Goal: Task Accomplishment & Management: Manage account settings

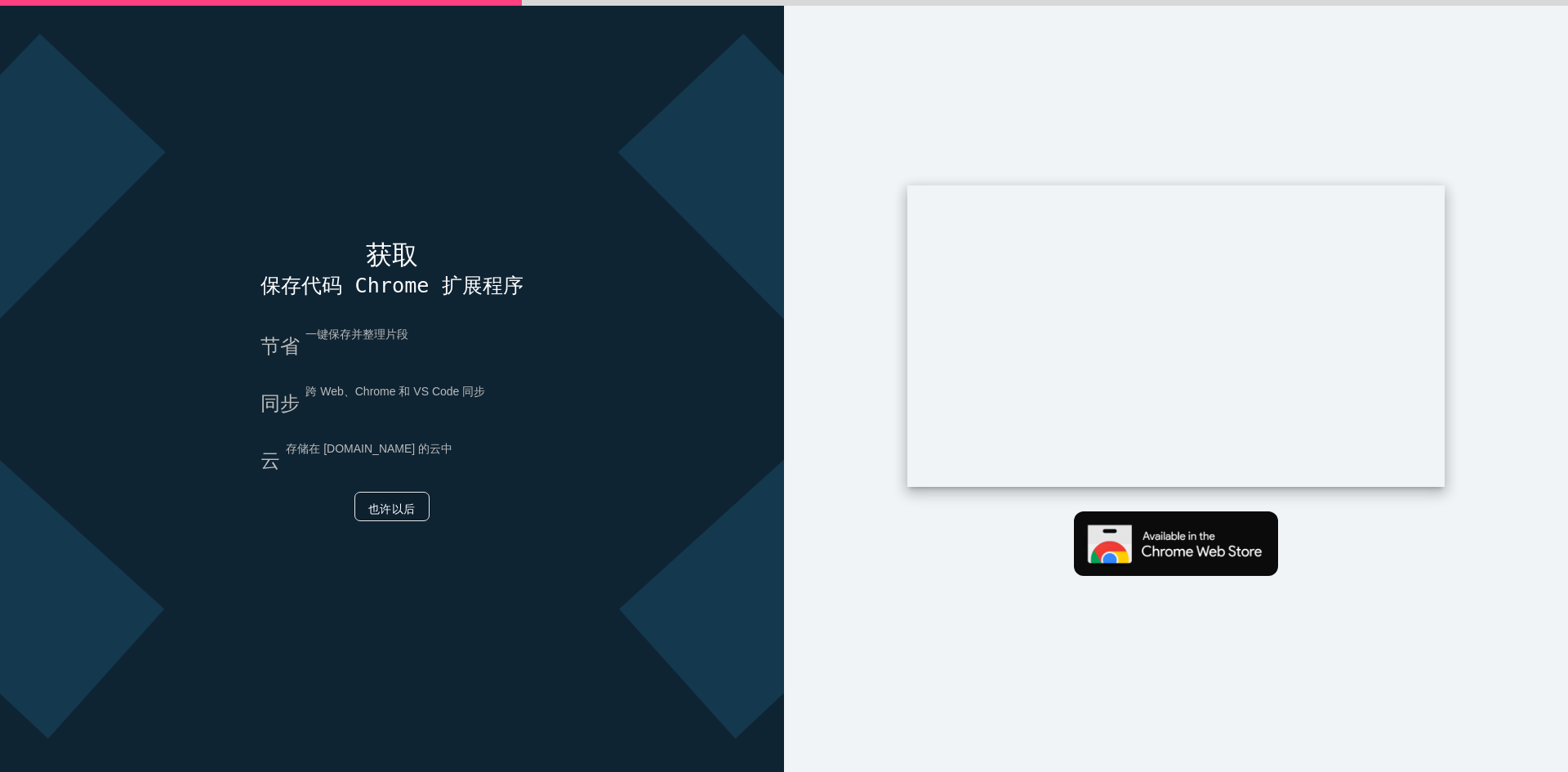
click at [397, 505] on font "也许以后" at bounding box center [392, 508] width 48 height 13
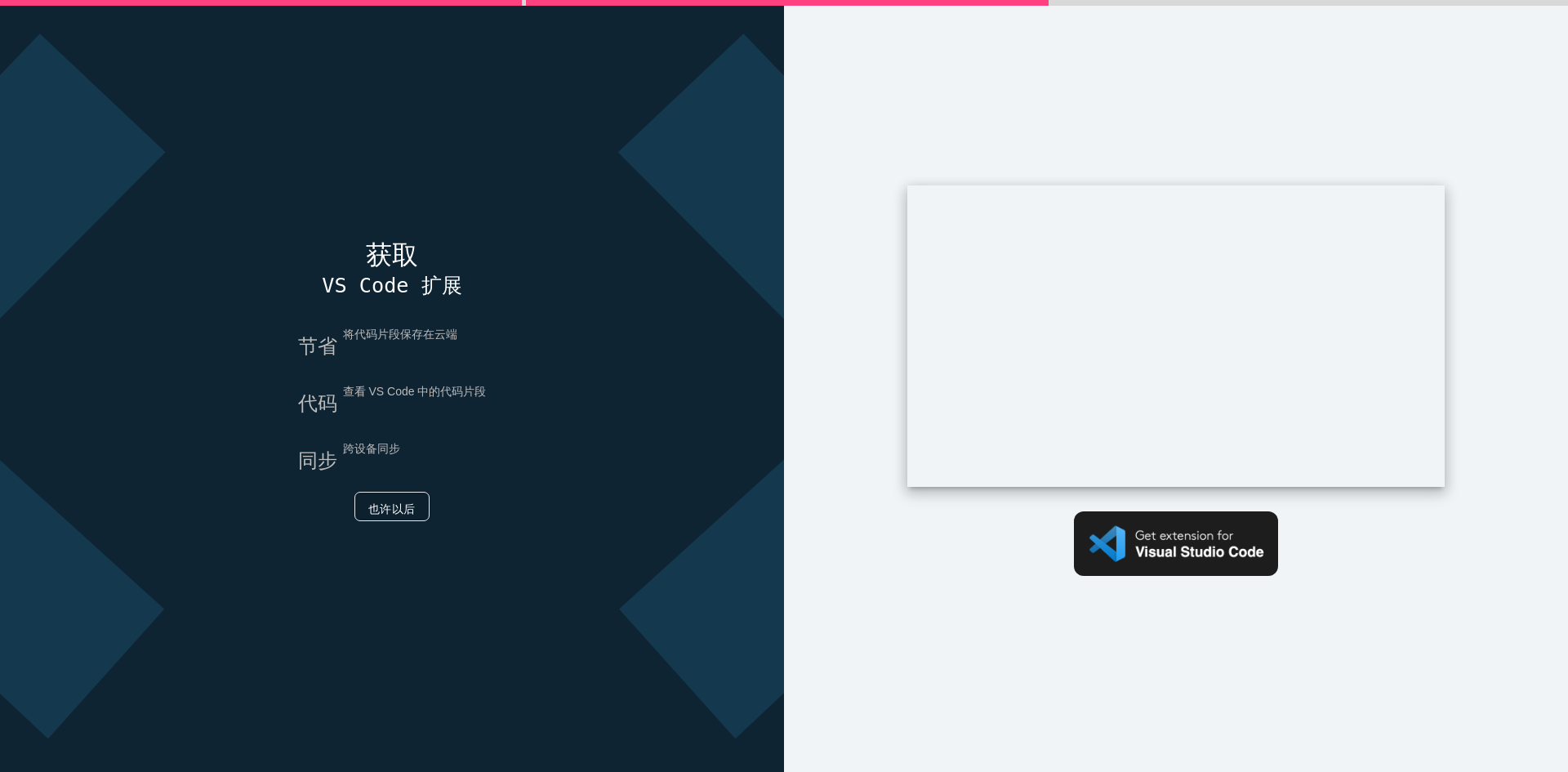
click at [388, 509] on font "也许以后" at bounding box center [392, 508] width 48 height 13
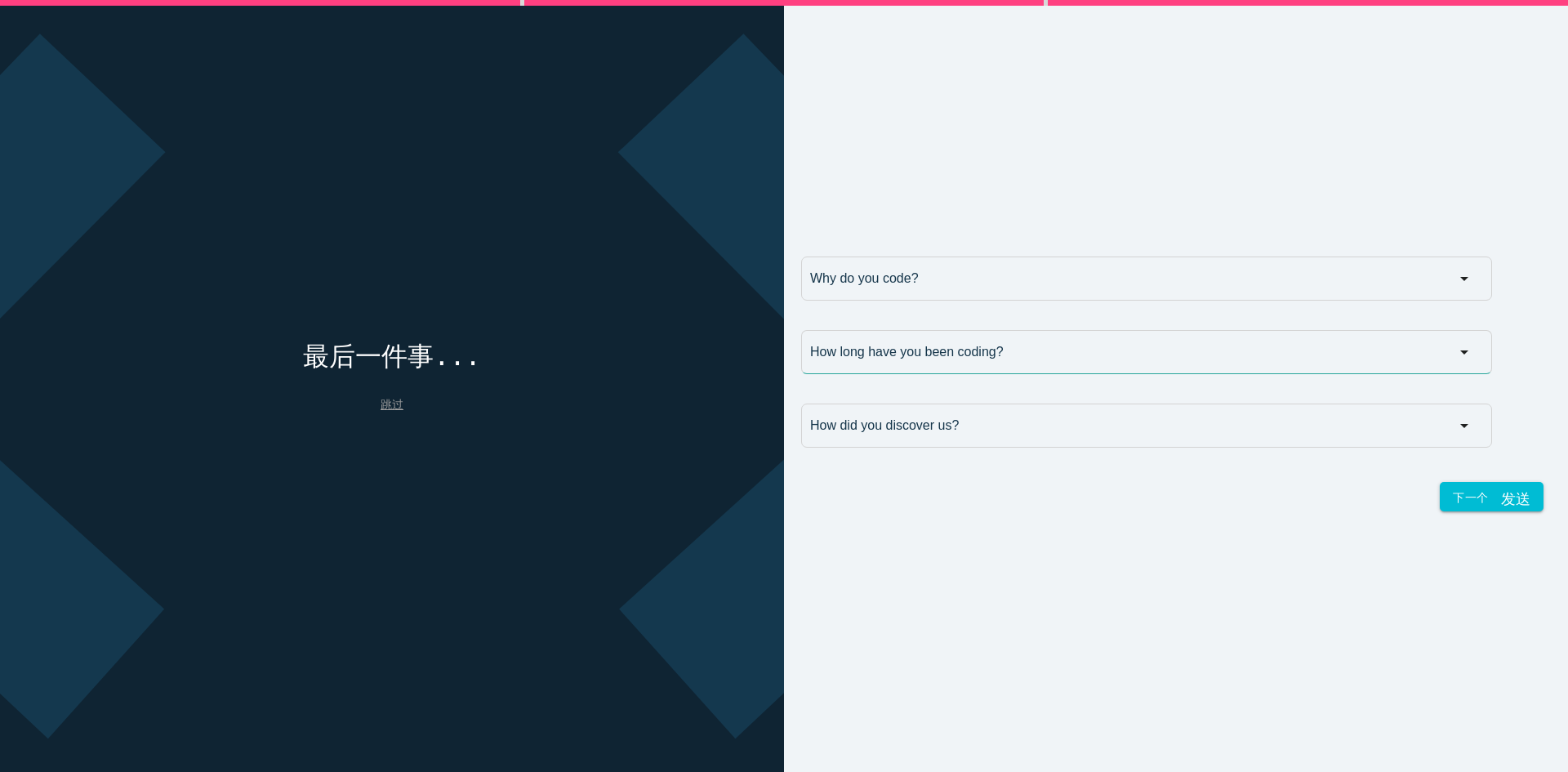
click at [984, 340] on input "How long have you been coding?" at bounding box center [1146, 351] width 691 height 44
type input "您编码多久了？"
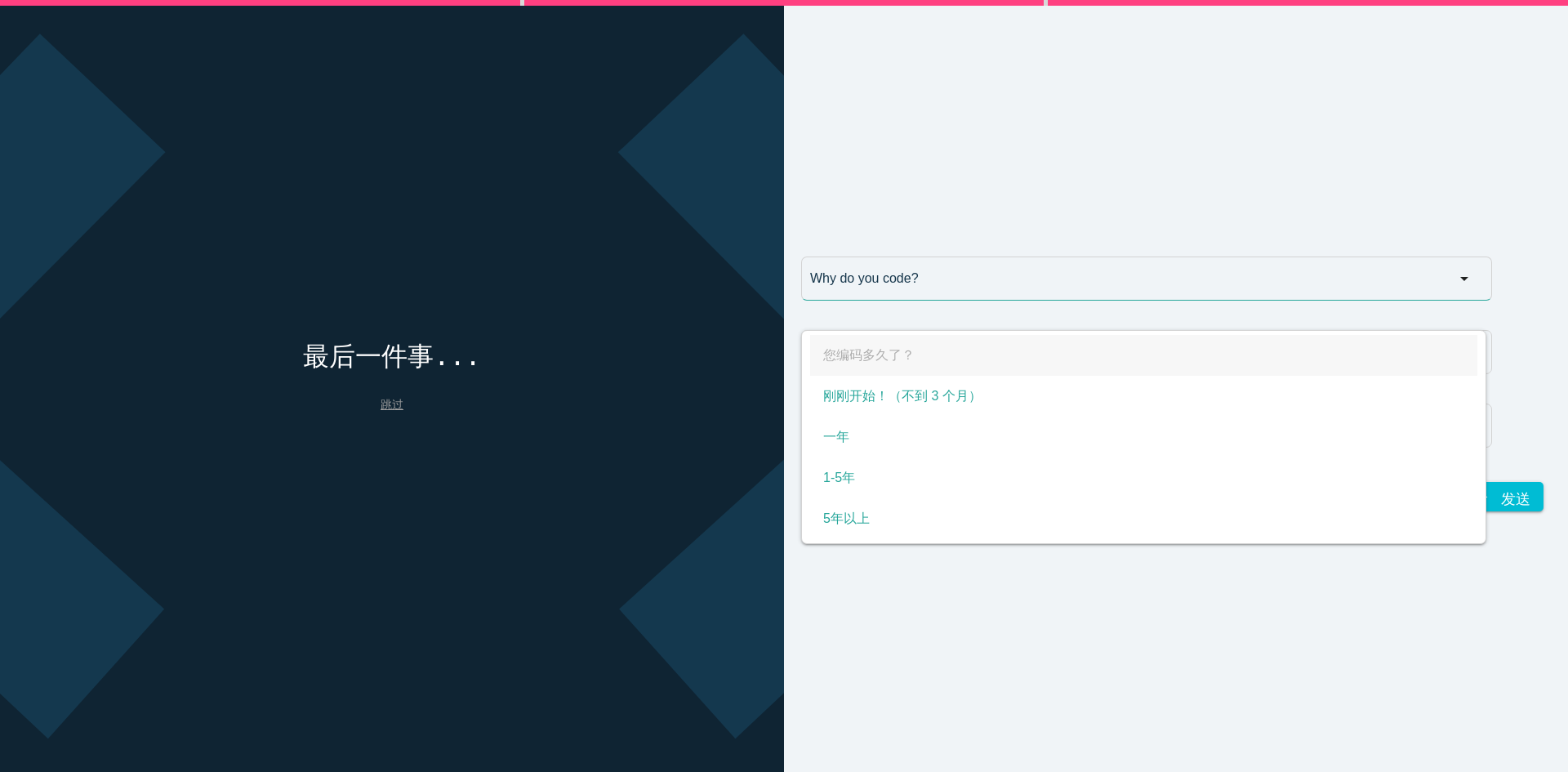
click at [995, 288] on input "Why do you code?" at bounding box center [1146, 278] width 691 height 44
type input "你为什么要写代码？"
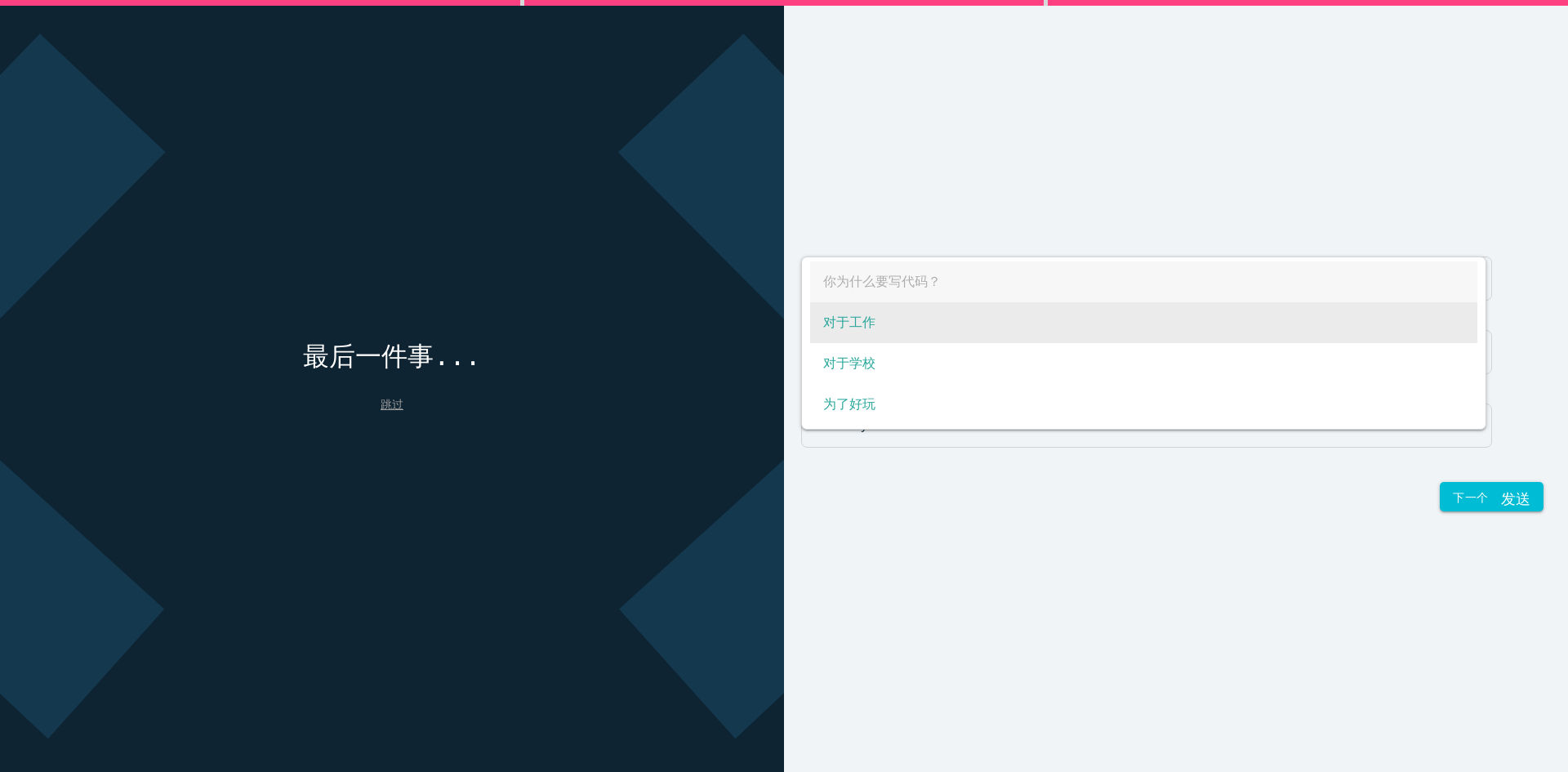
click at [917, 341] on span "对于工作" at bounding box center [1144, 322] width 667 height 41
select select "For work"
type input "对于工作"
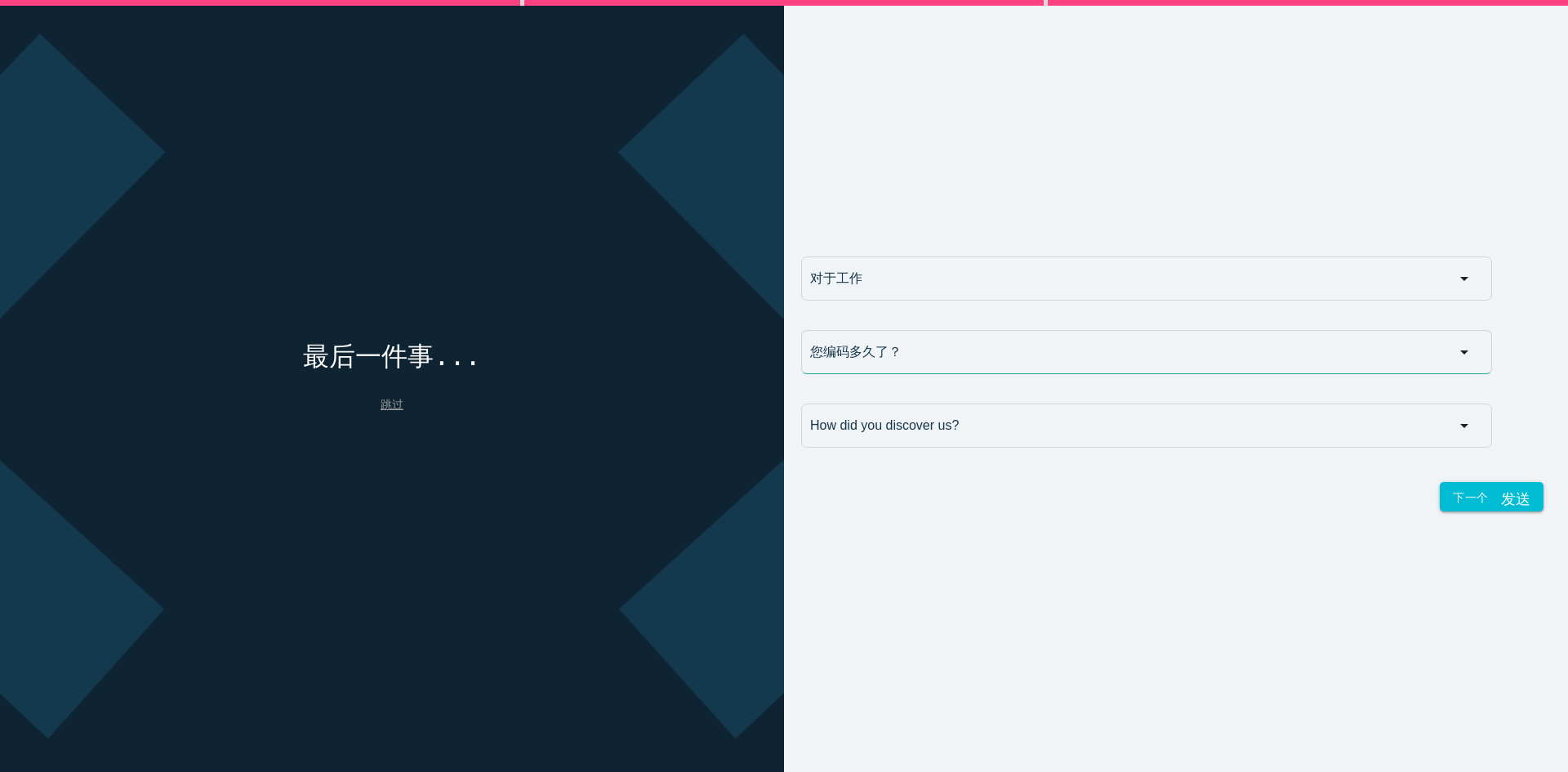
click at [923, 343] on input "您编码多久了？" at bounding box center [1146, 351] width 691 height 44
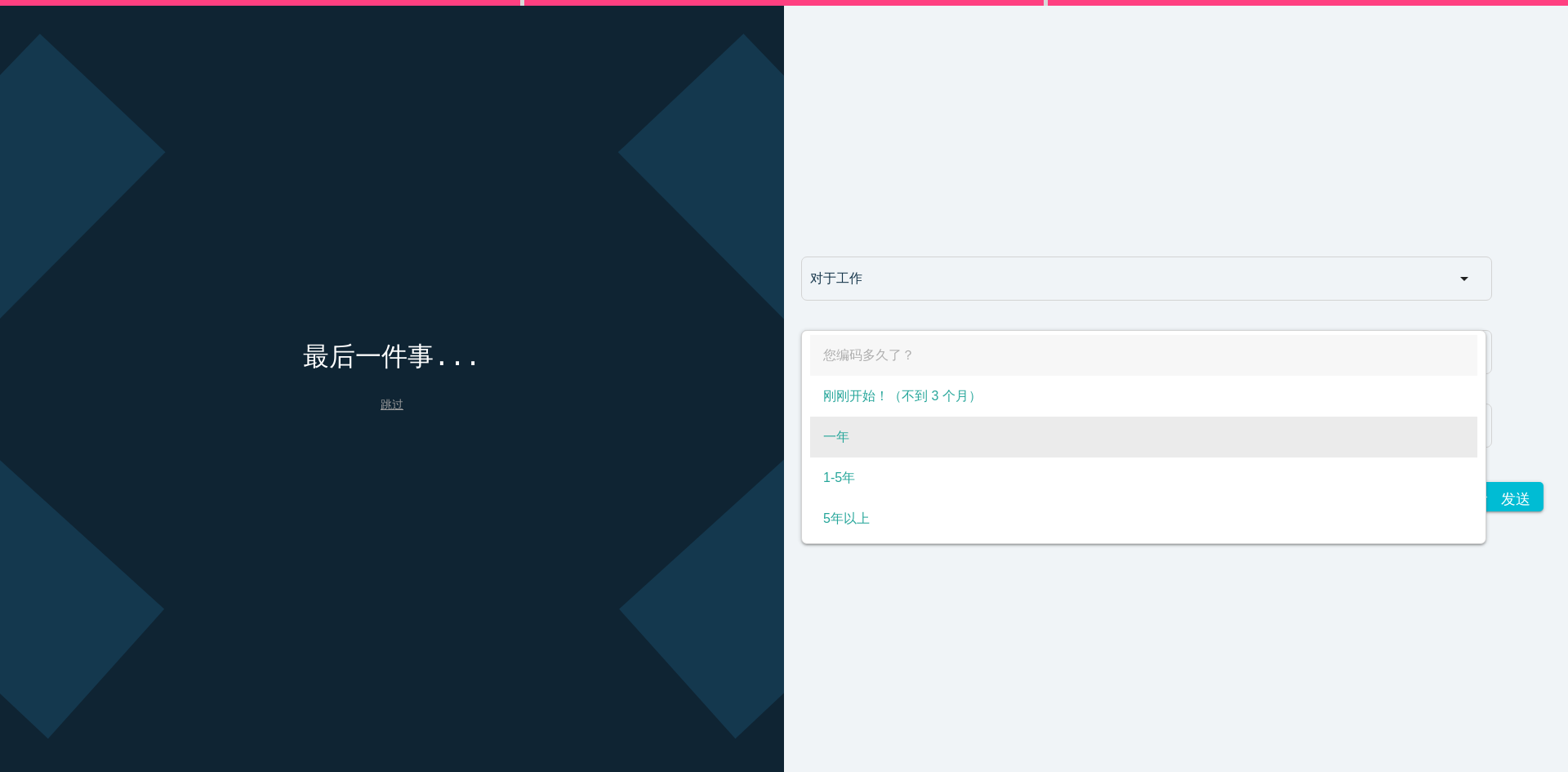
click at [872, 436] on span "一年" at bounding box center [1144, 437] width 667 height 41
select select "A year"
type input "一年"
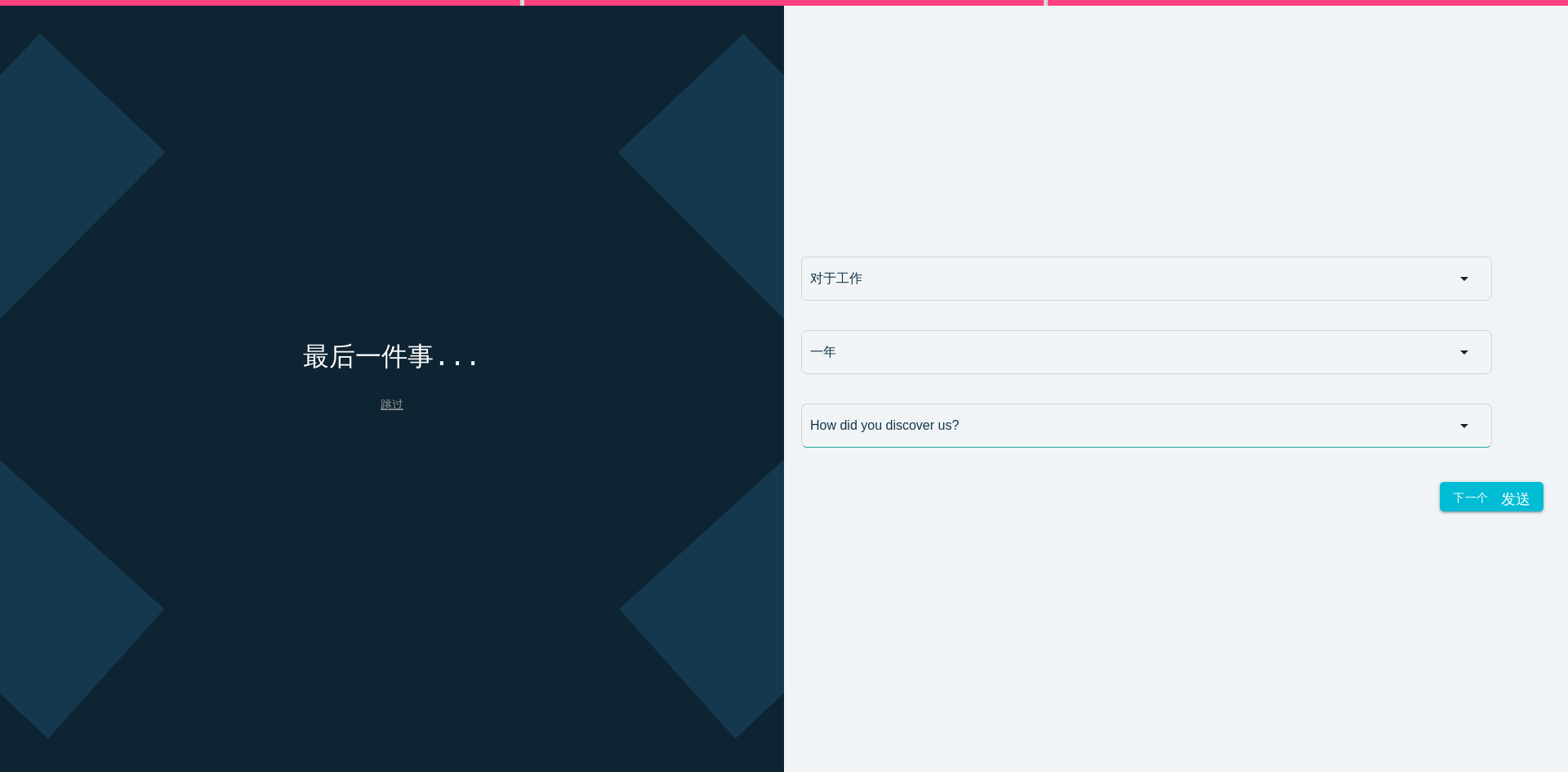
click at [887, 429] on input "How did you discover us?" at bounding box center [1146, 425] width 691 height 44
type input "您是如何发现我们的？"
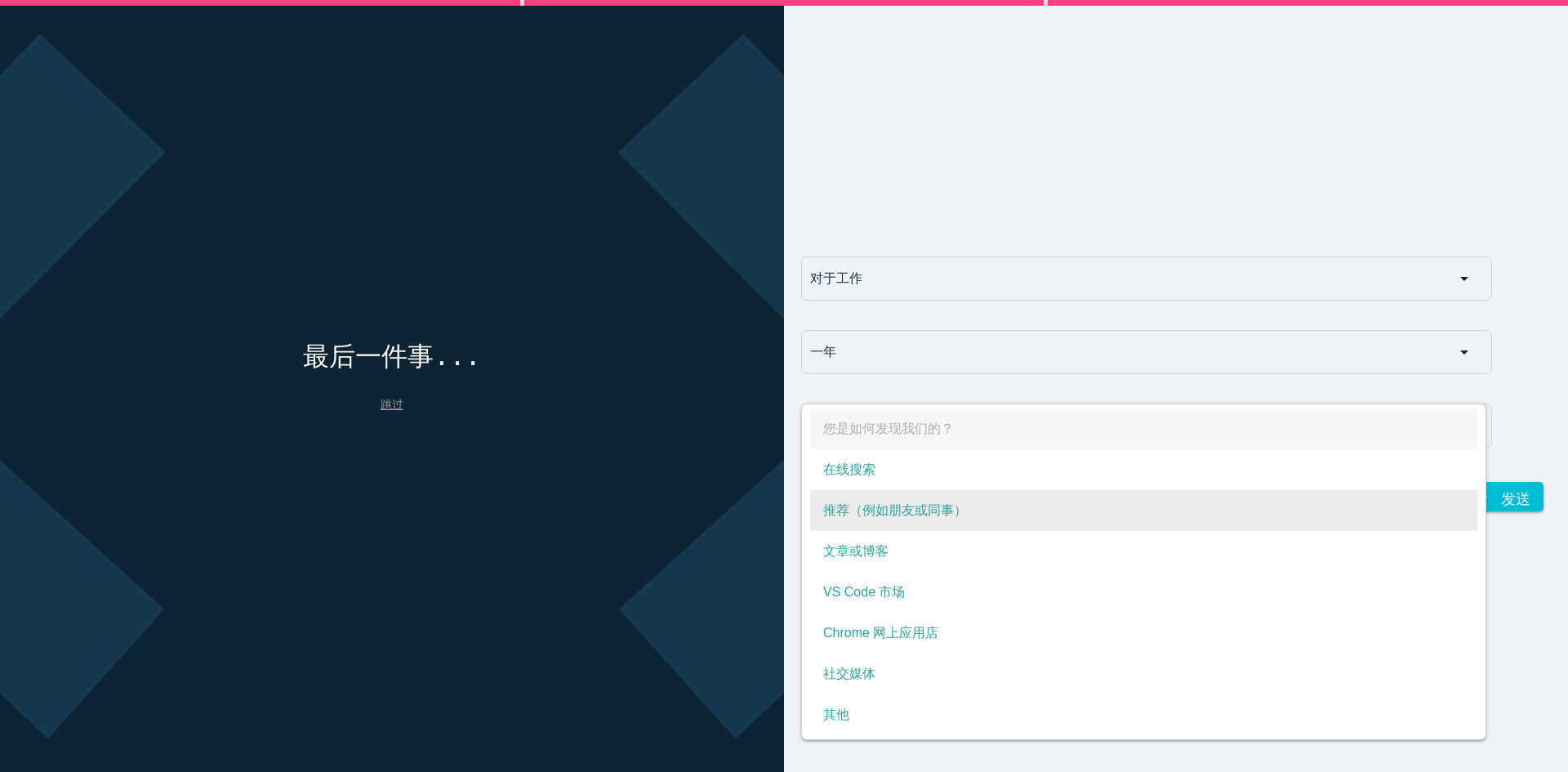
click at [905, 503] on font "推荐（例如朋友或同事）" at bounding box center [895, 509] width 144 height 14
select select "Recommendation (e.g. friend or coworker)"
type input "推荐（例如朋友或同事）"
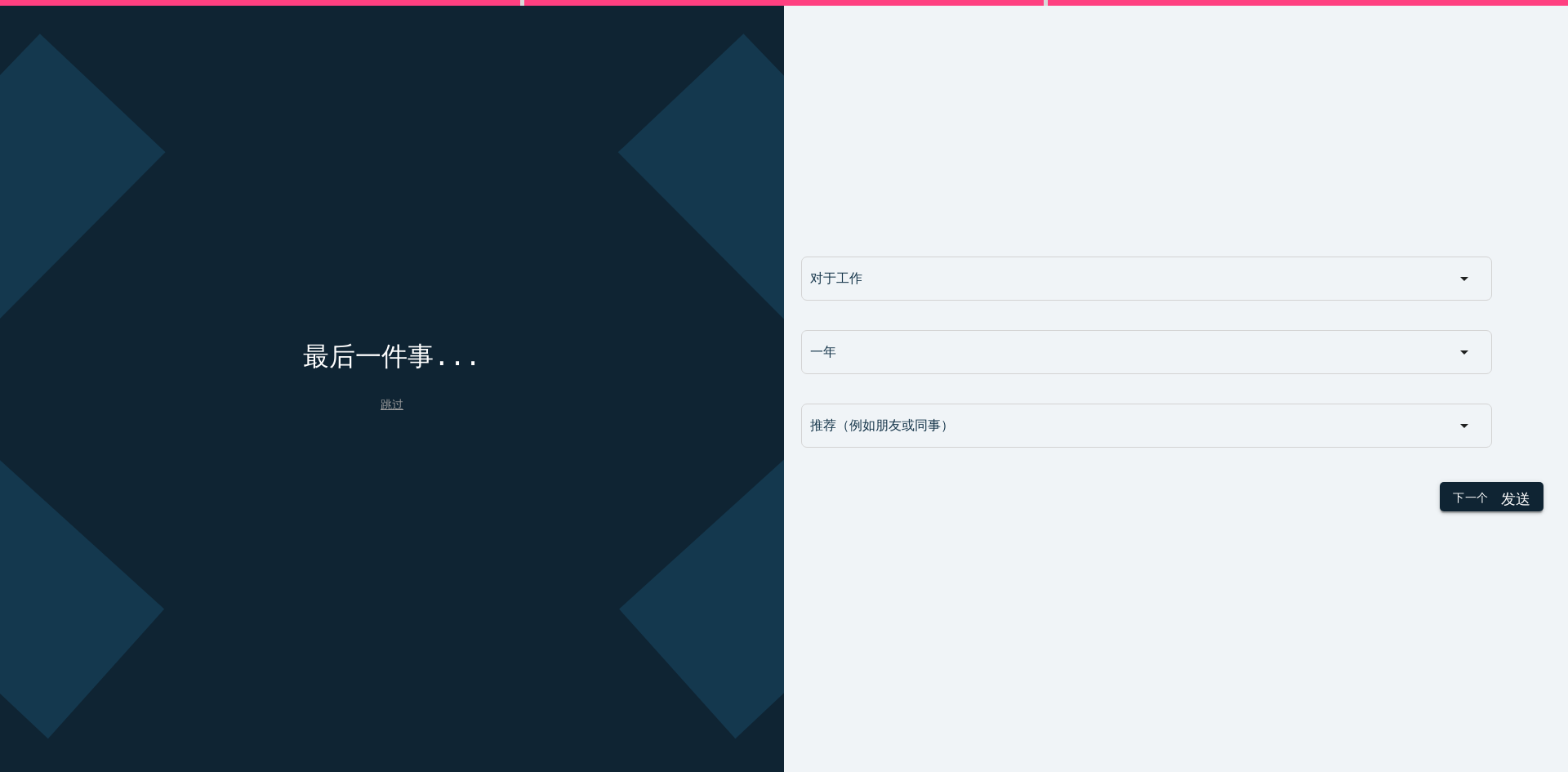
click at [1511, 492] on font "发送" at bounding box center [1515, 496] width 29 height 15
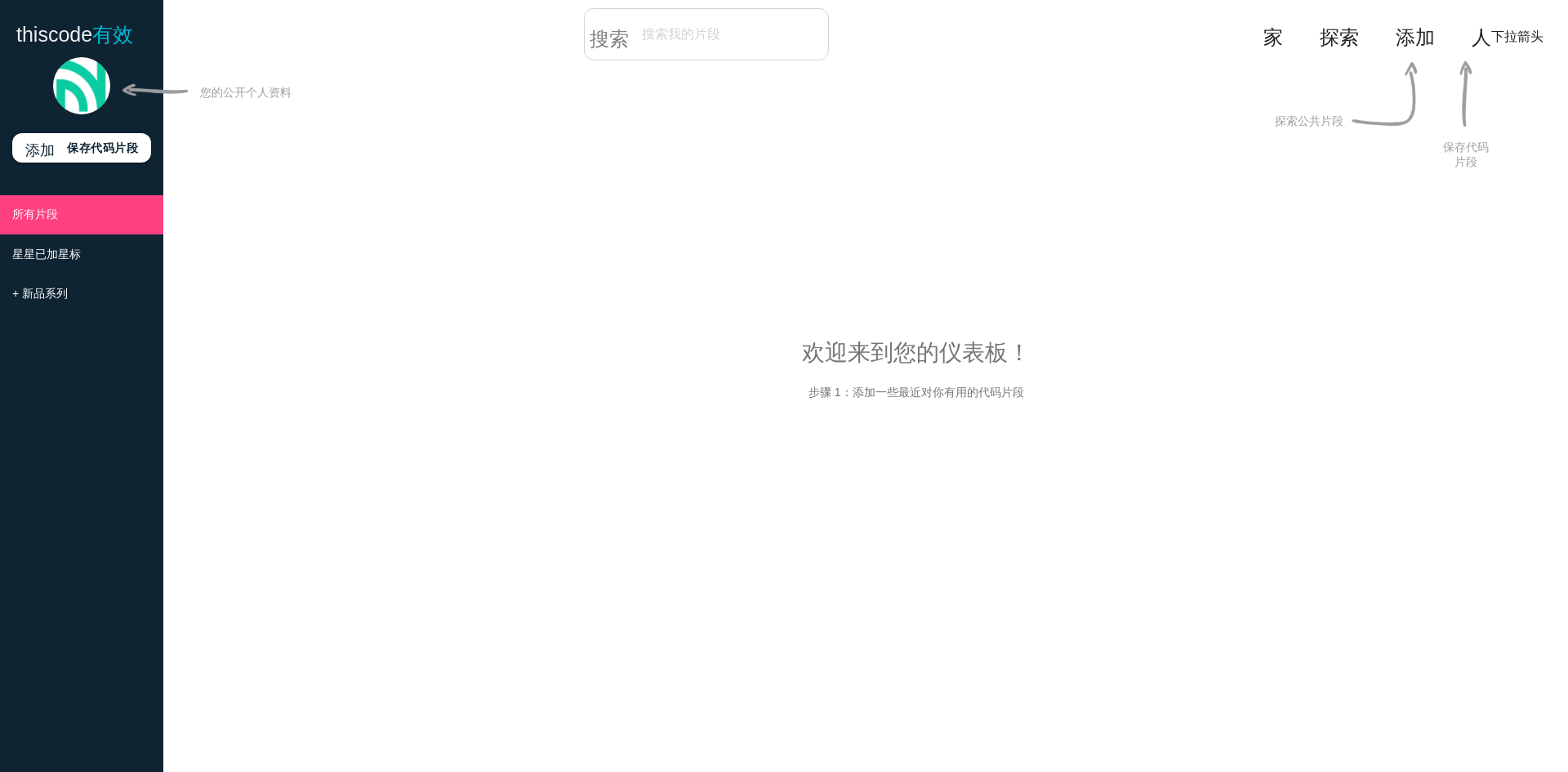
click at [81, 75] on img at bounding box center [81, 85] width 57 height 57
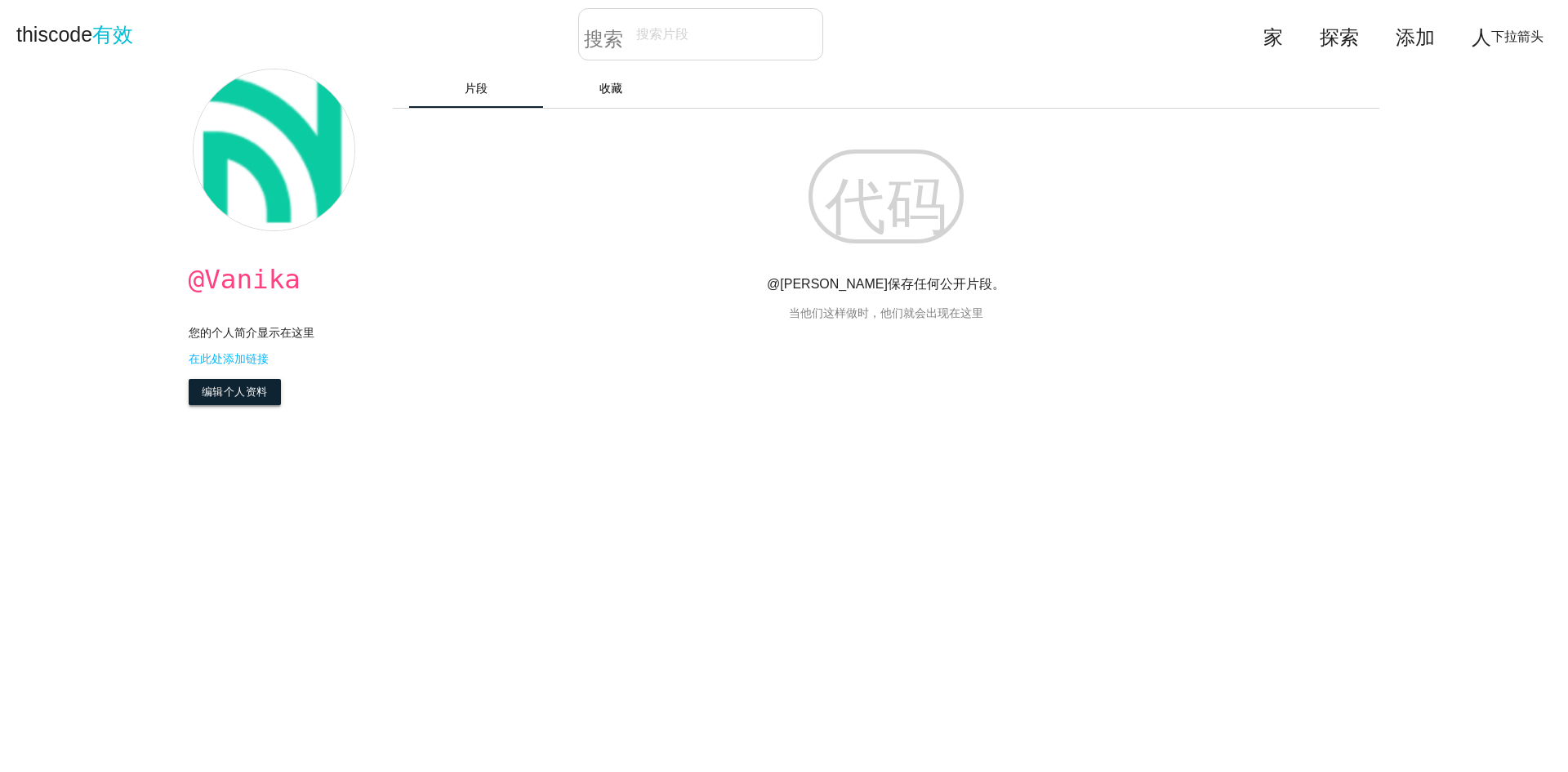
click at [243, 397] on font "编辑个人资料" at bounding box center [235, 391] width 66 height 12
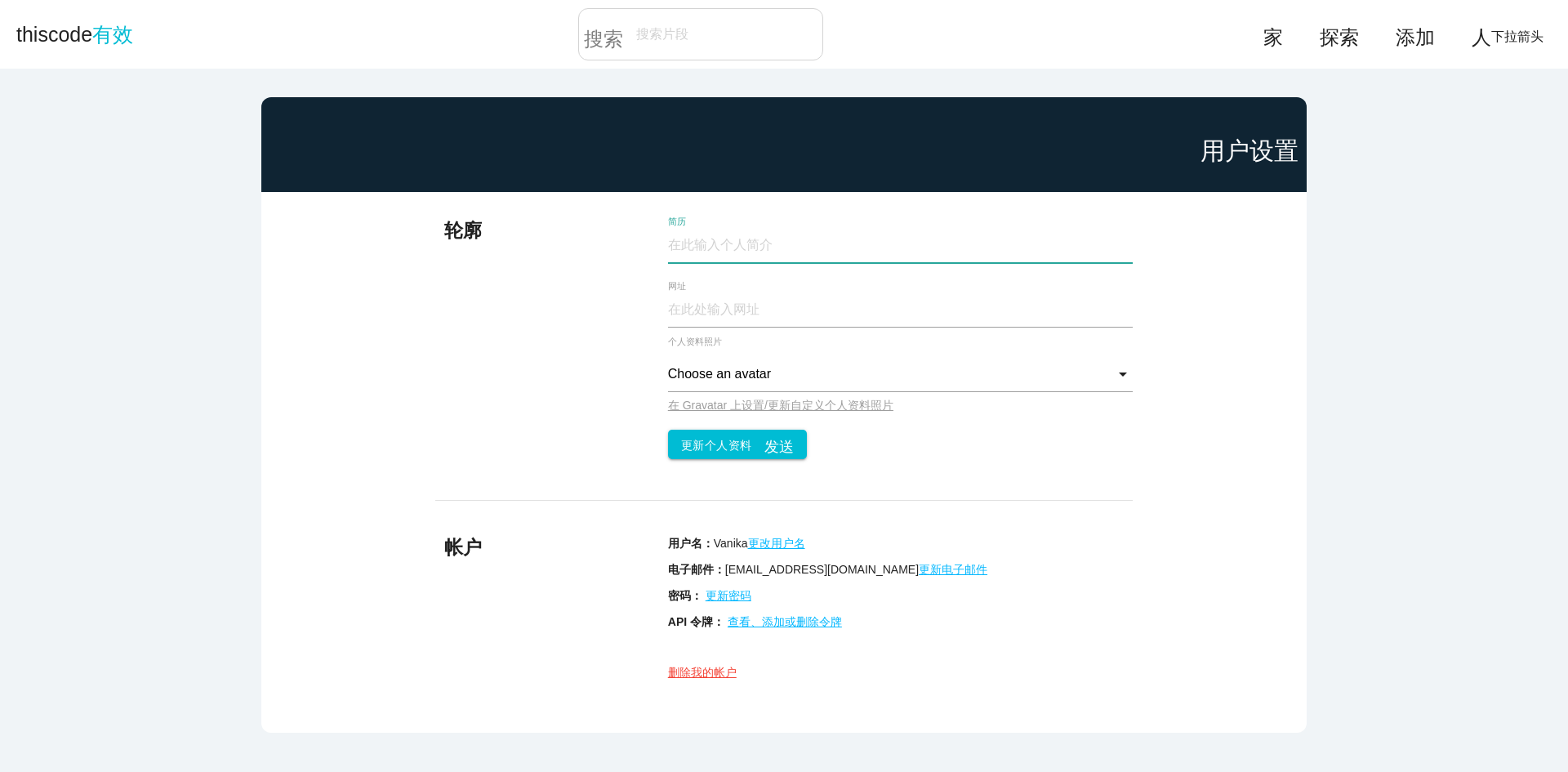
click at [773, 246] on input "简历" at bounding box center [900, 246] width 464 height 36
paste input "https://www.nsocks.com/zh/"
drag, startPoint x: 807, startPoint y: 244, endPoint x: 952, endPoint y: 243, distance: 145.0
click at [952, 243] on input "https://www.nsocks.com/zh/" at bounding box center [900, 246] width 464 height 36
type input "https://www.nsocks.com/"
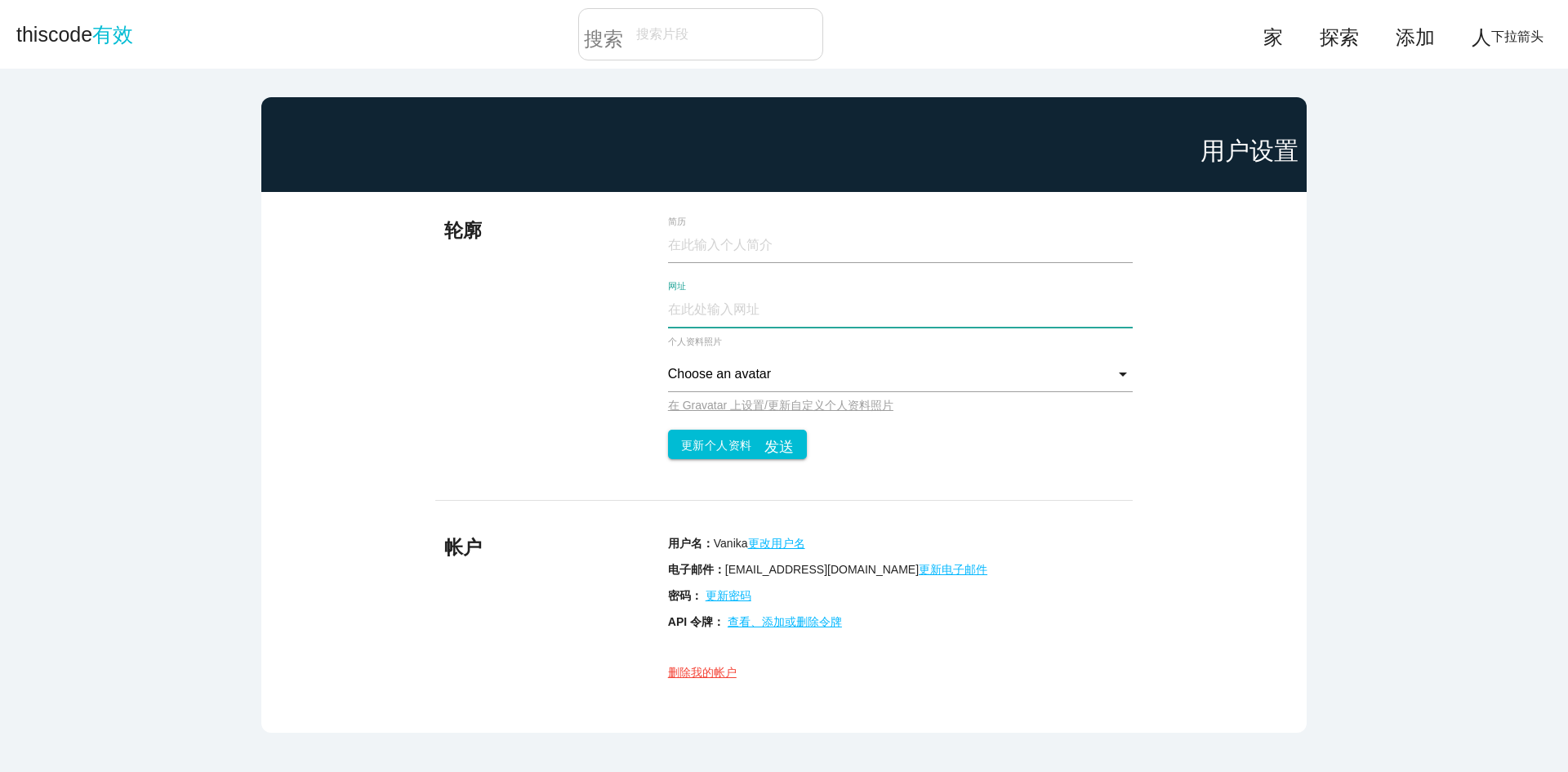
click at [751, 313] on input "网址" at bounding box center [900, 310] width 464 height 36
paste input "[URL][DOMAIN_NAME]"
type input "[URL][DOMAIN_NAME]"
click at [721, 407] on font "在 Gravatar 上设置/更新自定义个人资料照片" at bounding box center [780, 405] width 225 height 13
click at [1114, 371] on input "Choose an avatar" at bounding box center [900, 375] width 464 height 36
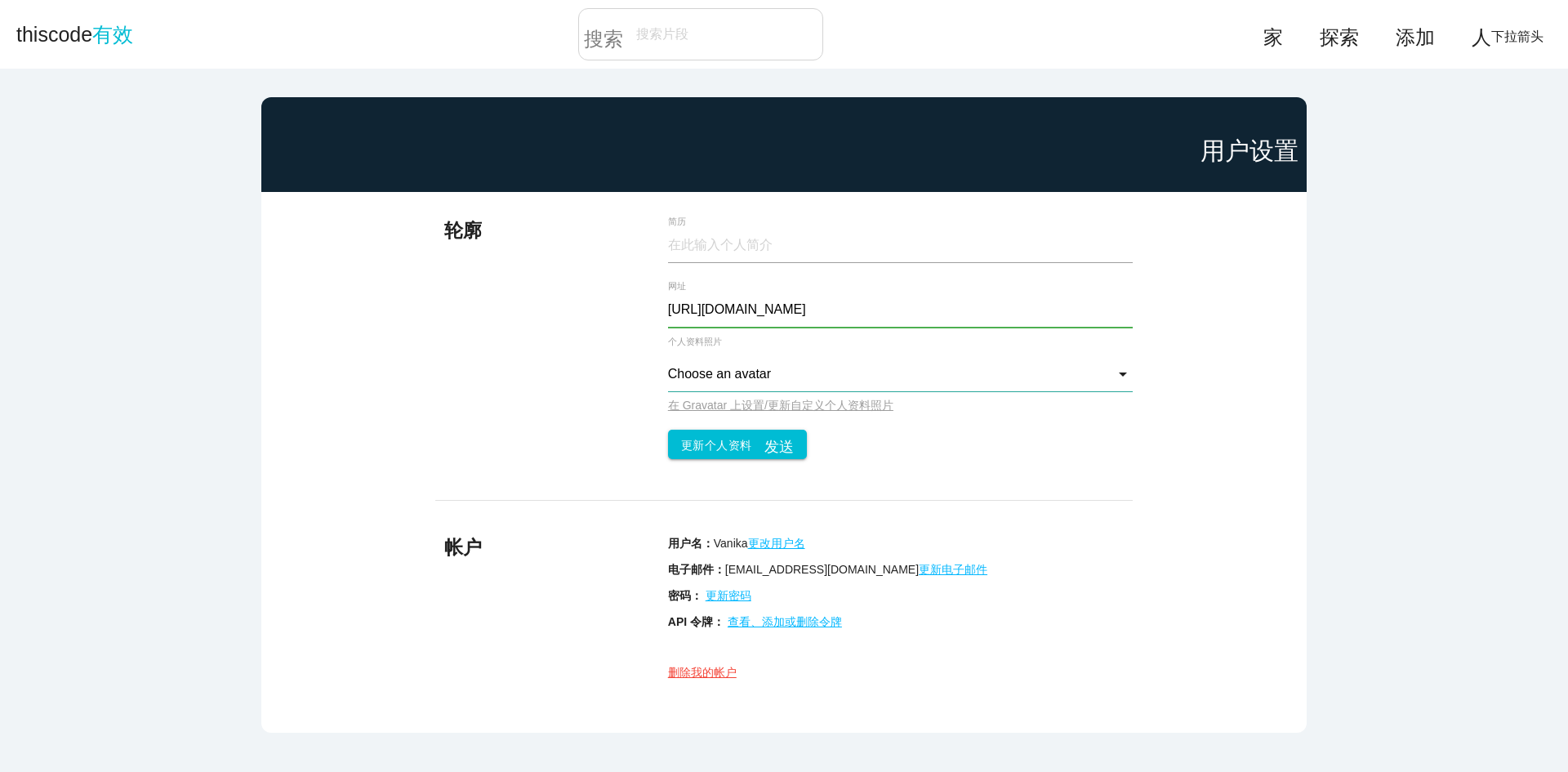
type input "选择头像"
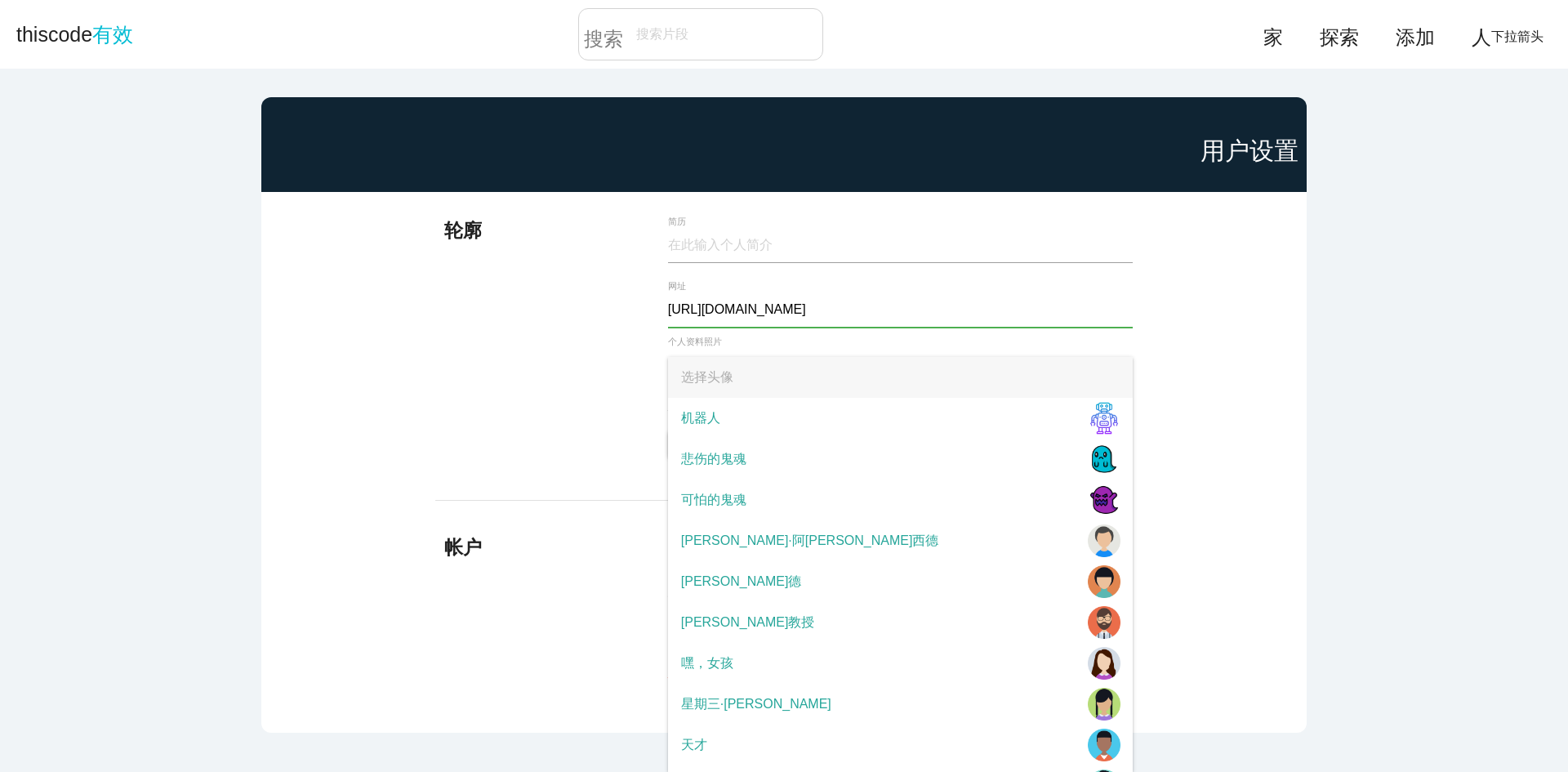
click at [760, 382] on span "选择头像" at bounding box center [900, 378] width 464 height 41
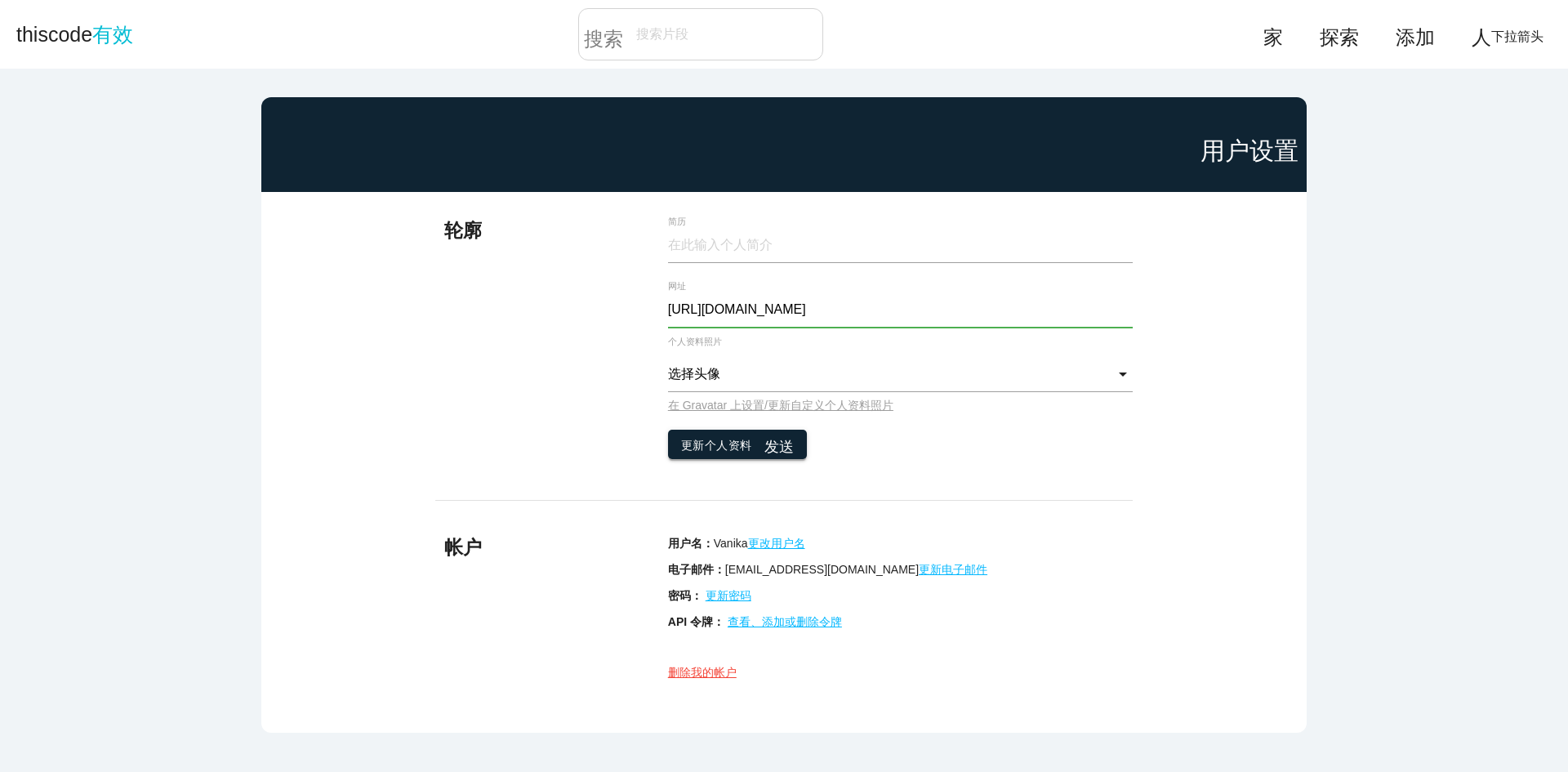
click at [701, 450] on font "更新个人资料" at bounding box center [717, 446] width 71 height 13
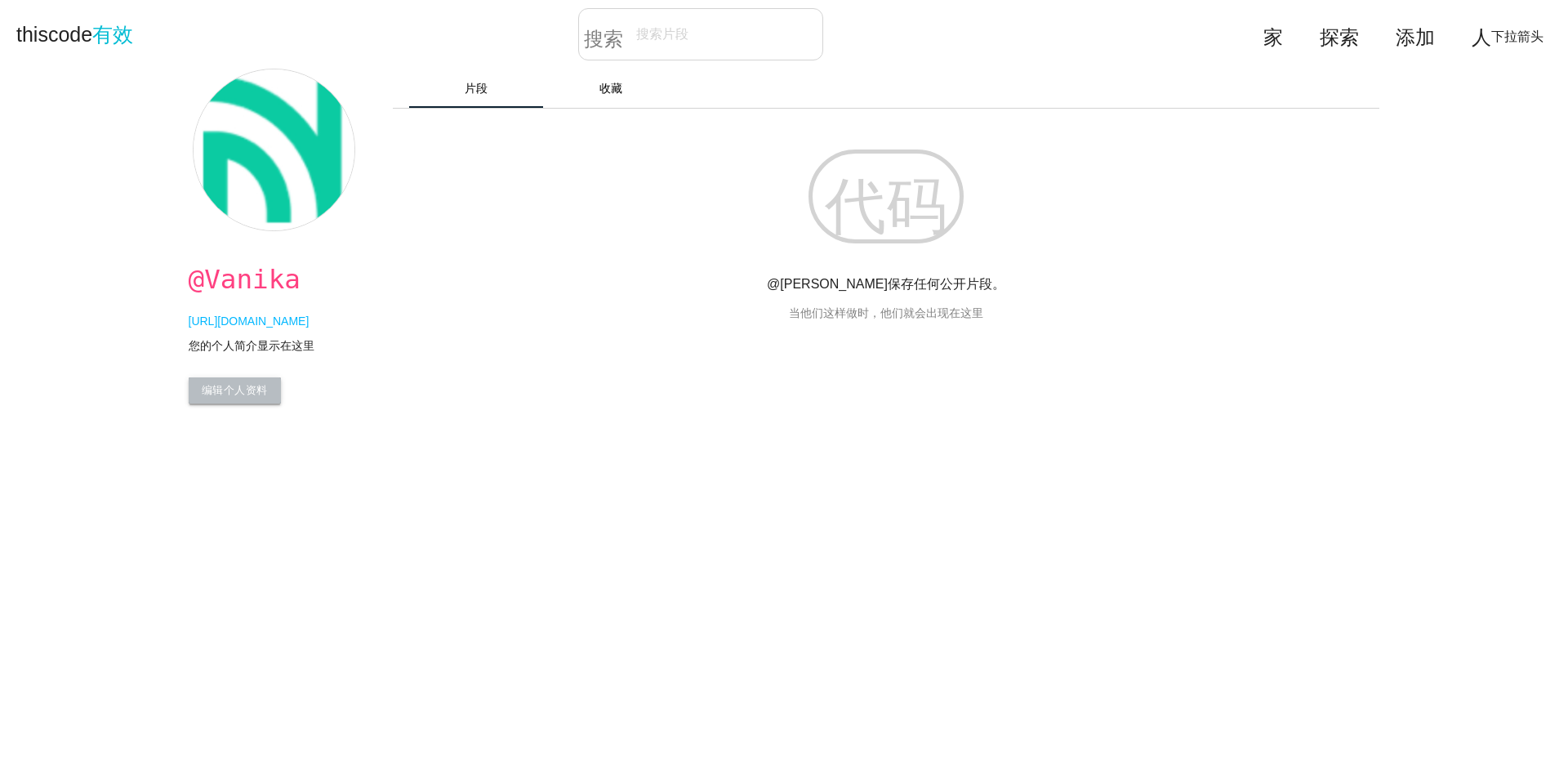
click at [243, 392] on font "编辑个人资料" at bounding box center [235, 390] width 66 height 12
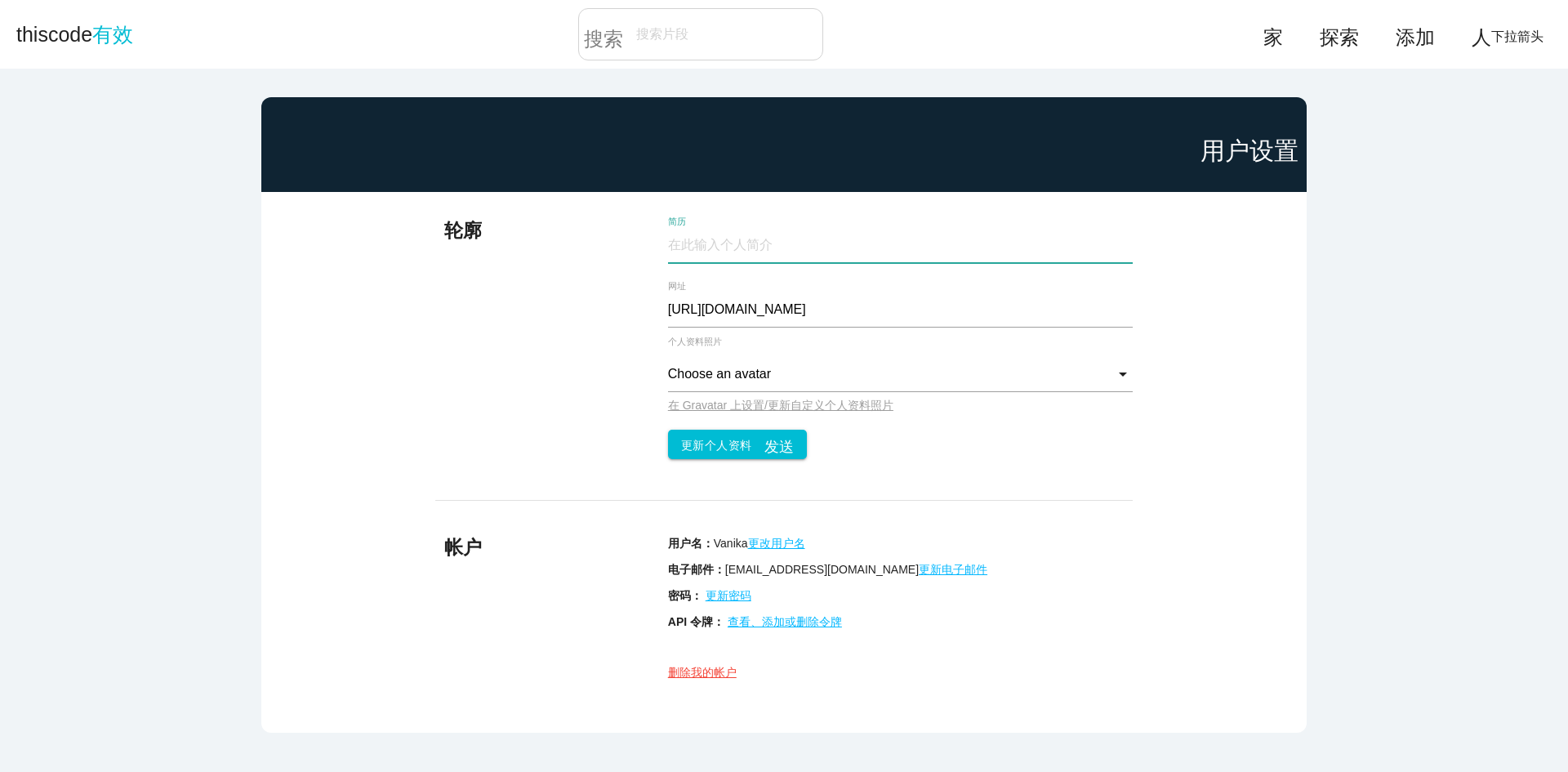
click at [710, 246] on input "简历" at bounding box center [900, 246] width 464 height 36
paste input "NSOCKS is your professional proxy provider. Use mobile and high-quality residen…"
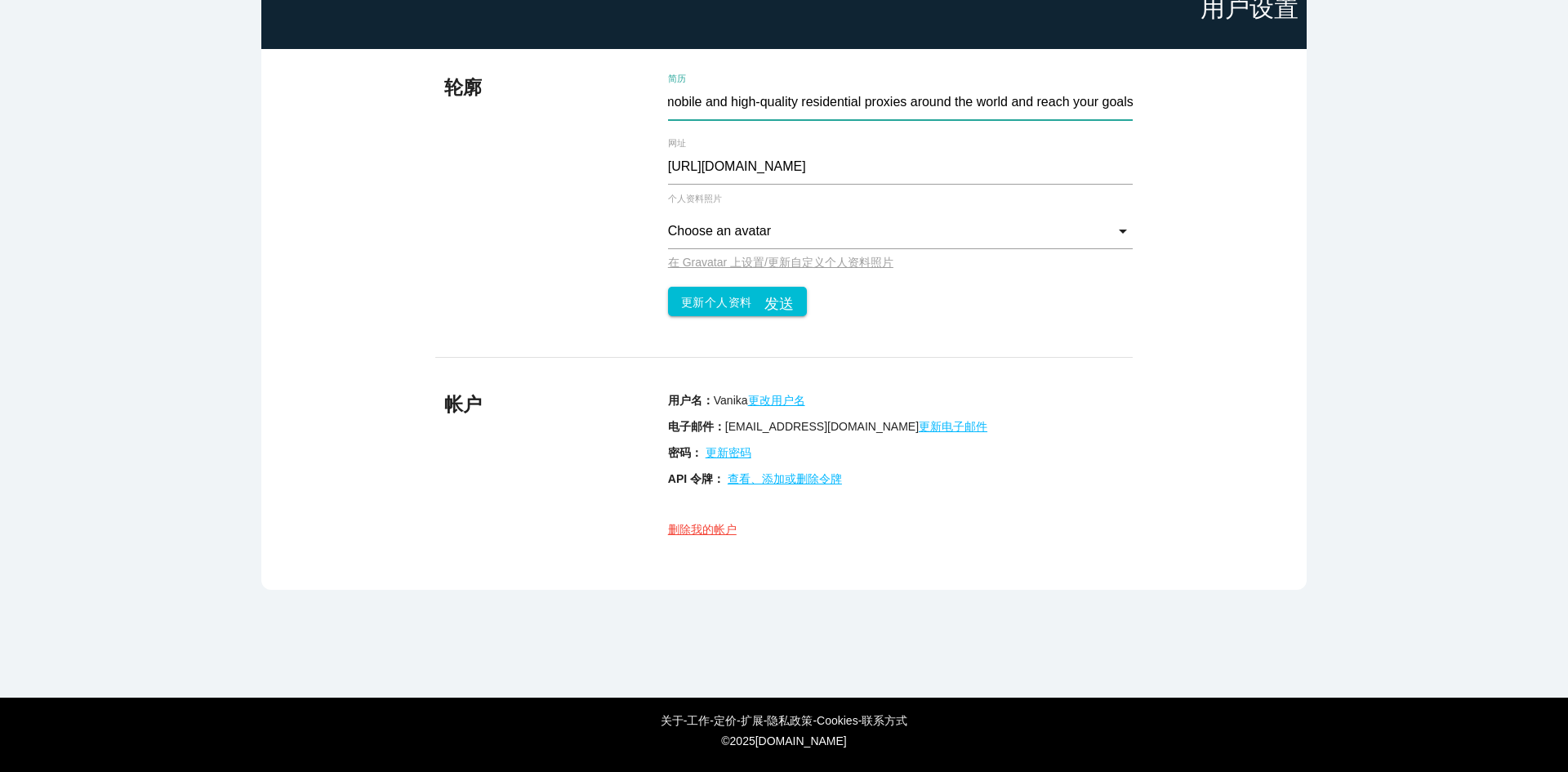
scroll to position [146, 0]
type input "NSOCKS is your professional proxy provider. Use mobile and high-quality residen…"
click at [780, 297] on font "发送" at bounding box center [778, 302] width 29 height 15
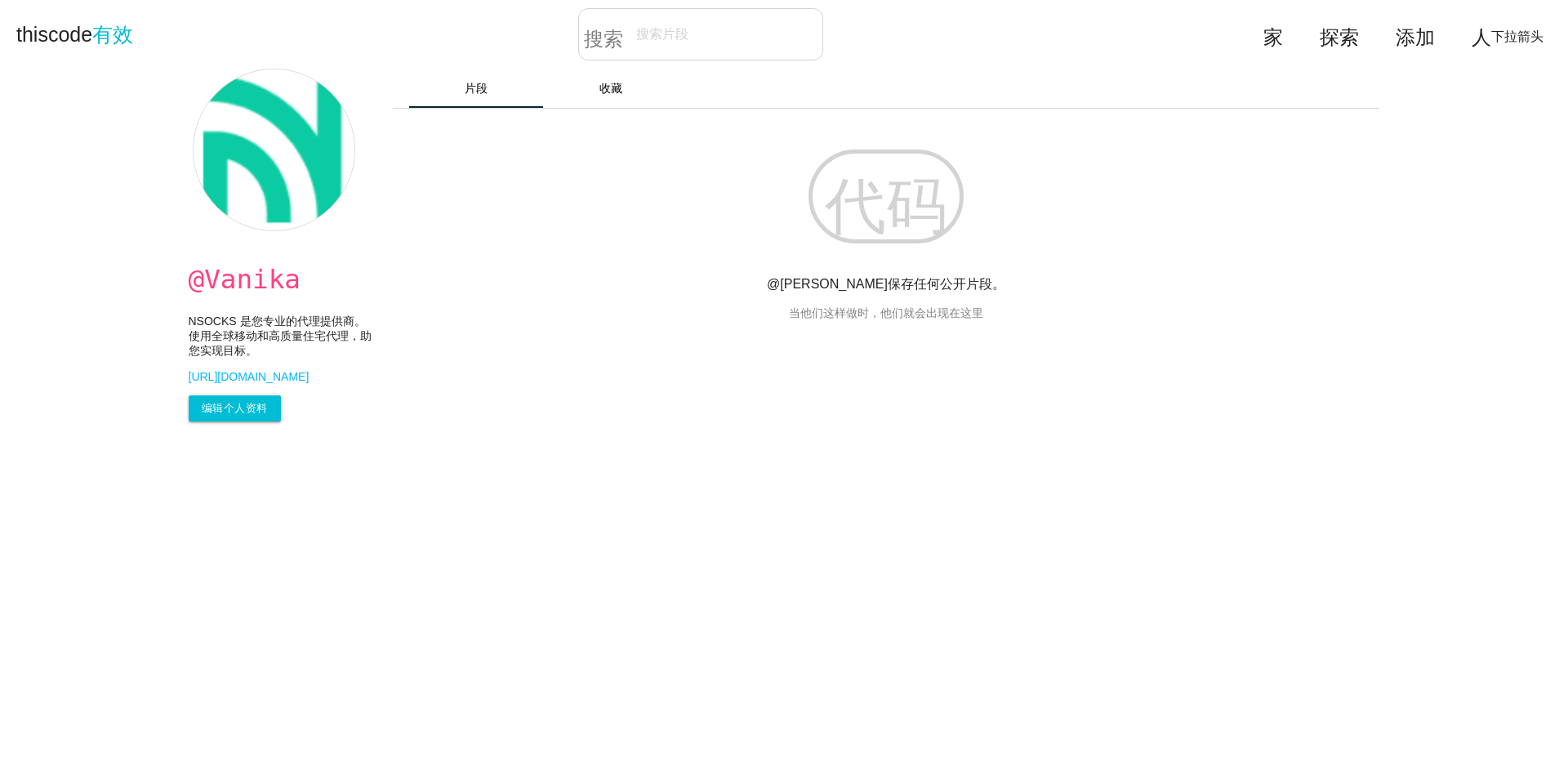
click at [1219, 312] on p "当他们这样做时，他们就会出现在这里" at bounding box center [886, 314] width 987 height 15
click at [212, 414] on font "编辑个人资料" at bounding box center [235, 407] width 66 height 12
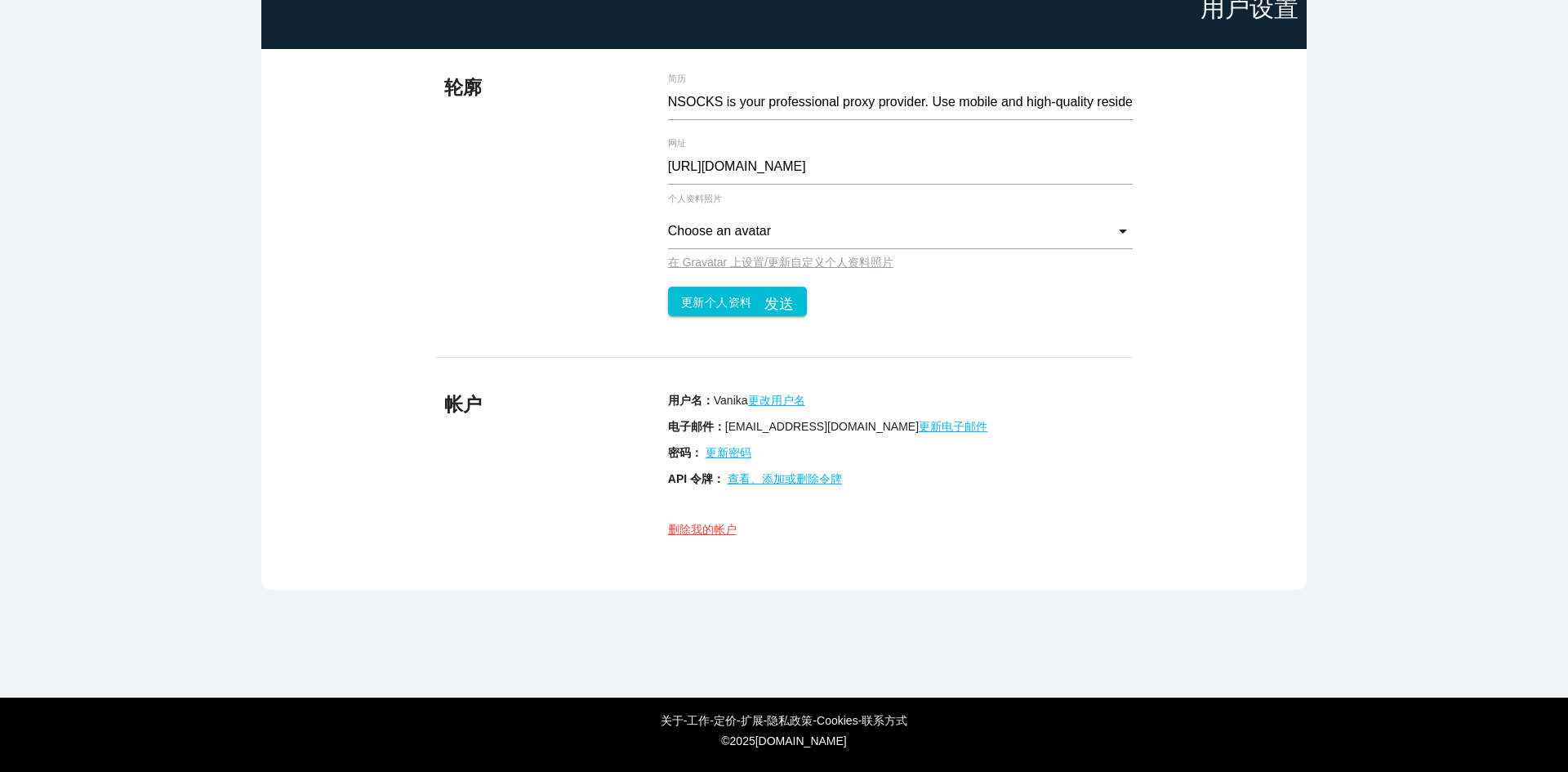
scroll to position [146, 0]
click at [762, 400] on font "更改用户名" at bounding box center [776, 400] width 57 height 13
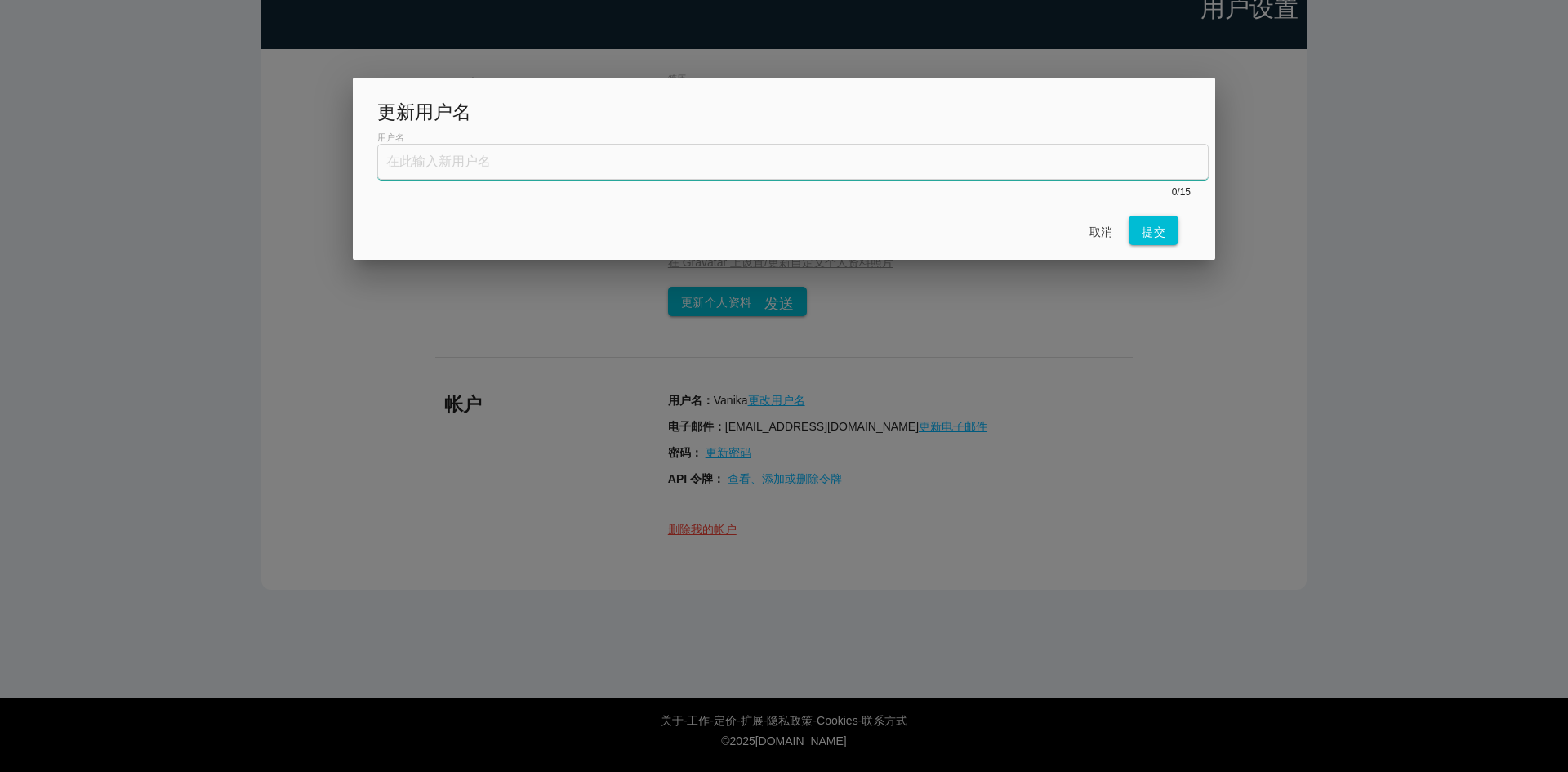
click at [582, 153] on input "text" at bounding box center [793, 162] width 832 height 36
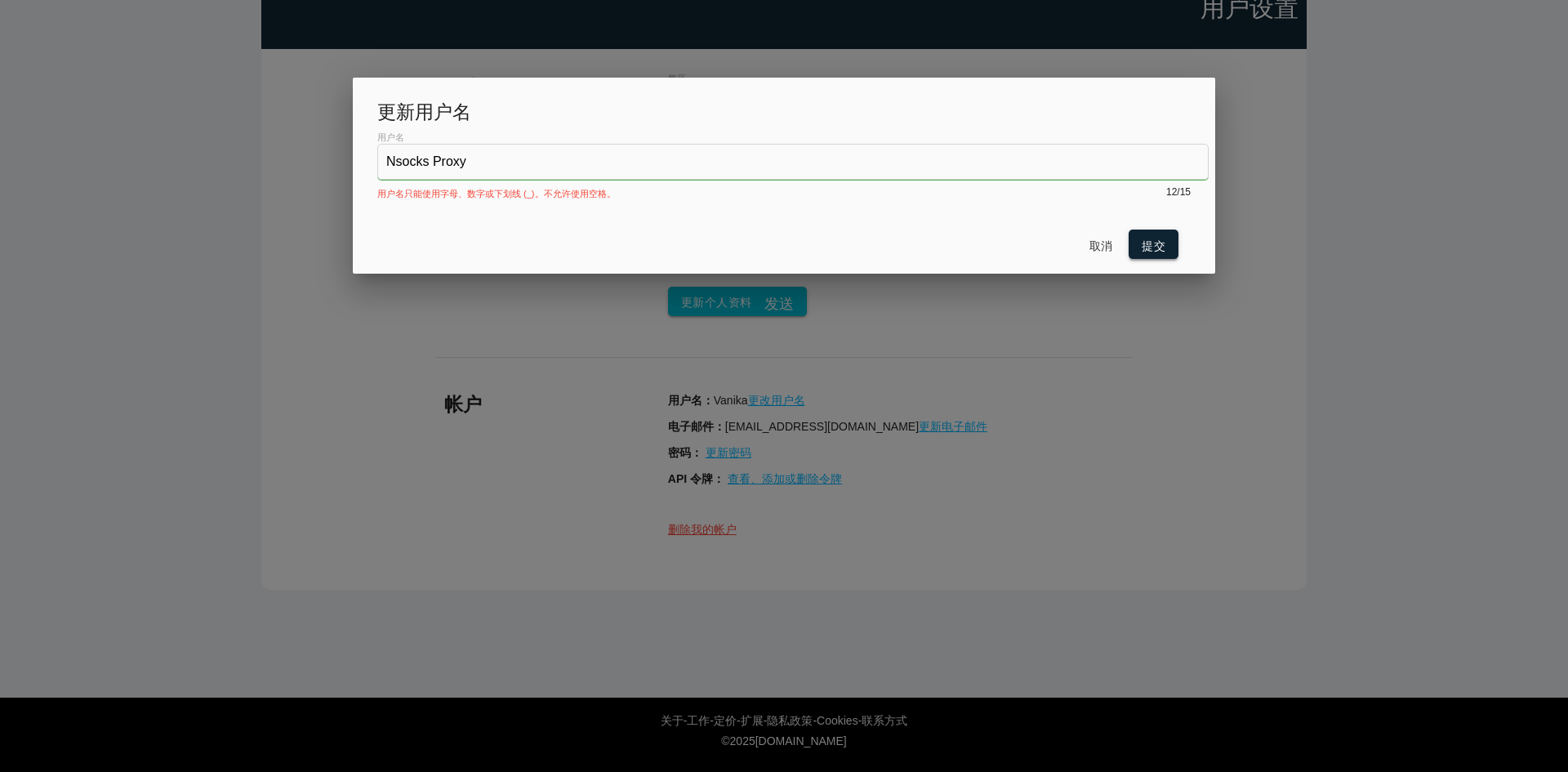
type input "Nsocks Proxy"
click at [1157, 248] on font "提交" at bounding box center [1153, 246] width 23 height 13
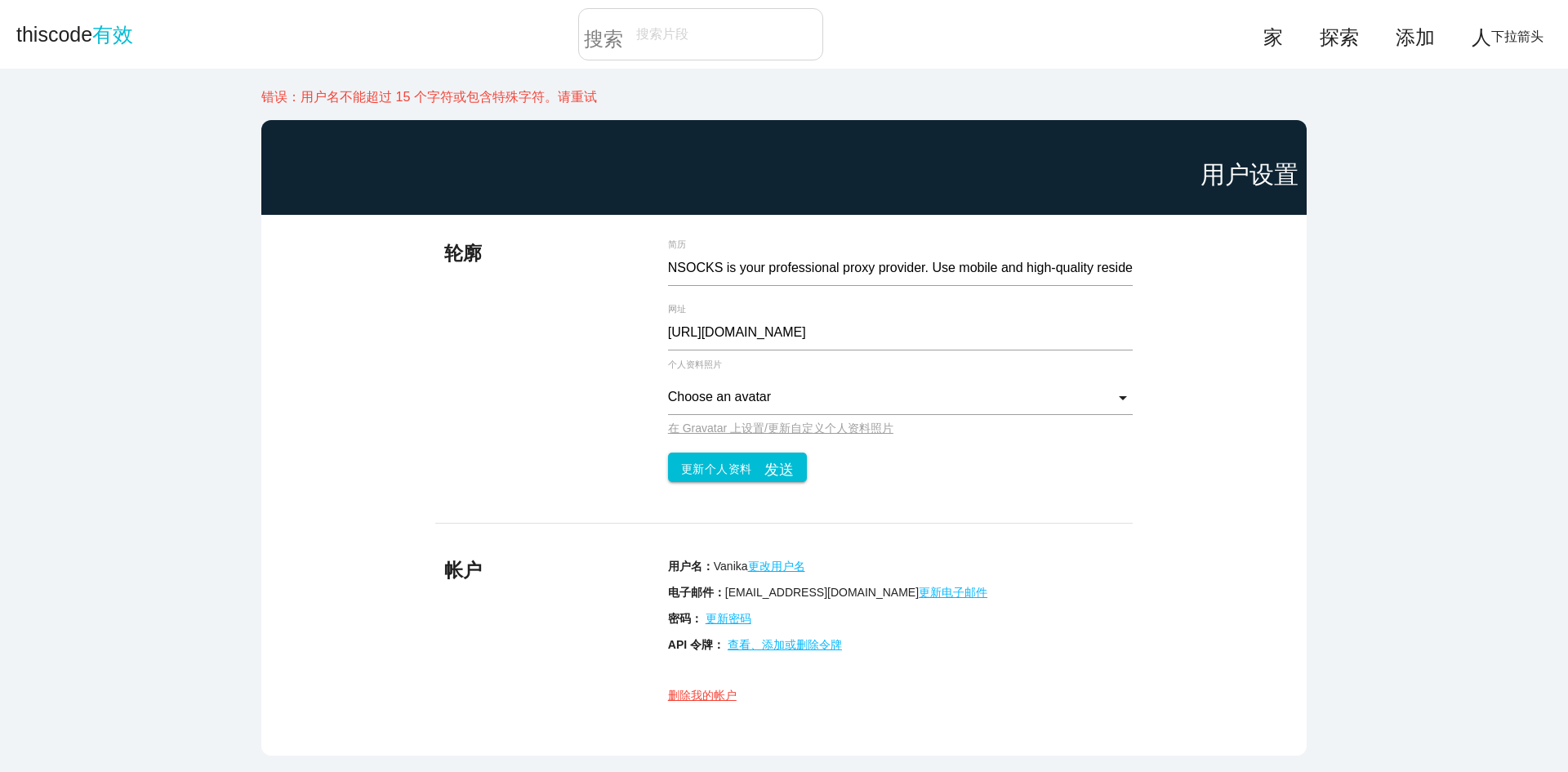
click at [768, 569] on font "更改用户名" at bounding box center [776, 566] width 57 height 13
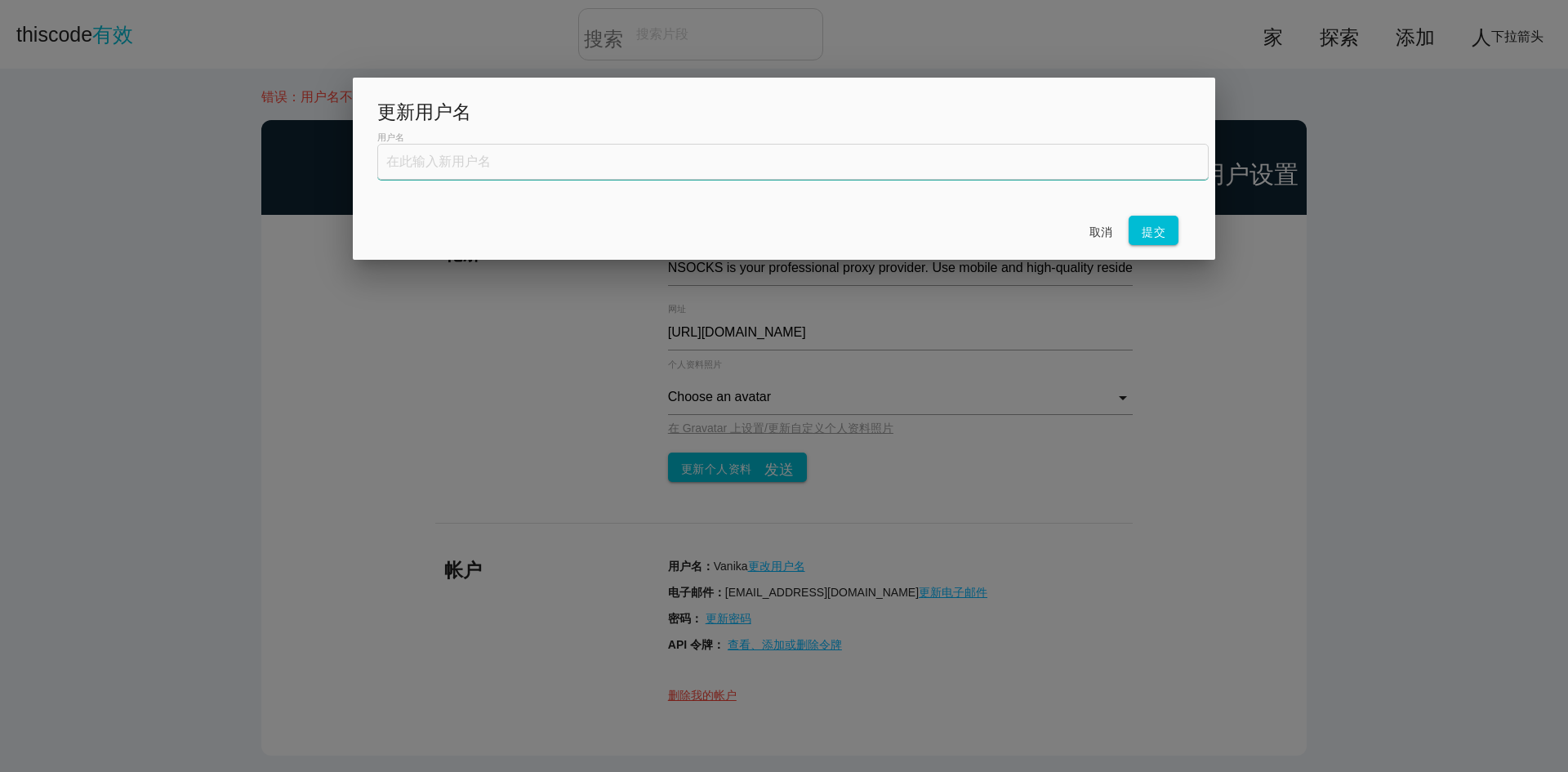
click at [602, 153] on input "text" at bounding box center [793, 162] width 832 height 36
type input "Nsocks"
click at [1162, 229] on font "提交" at bounding box center [1153, 232] width 23 height 13
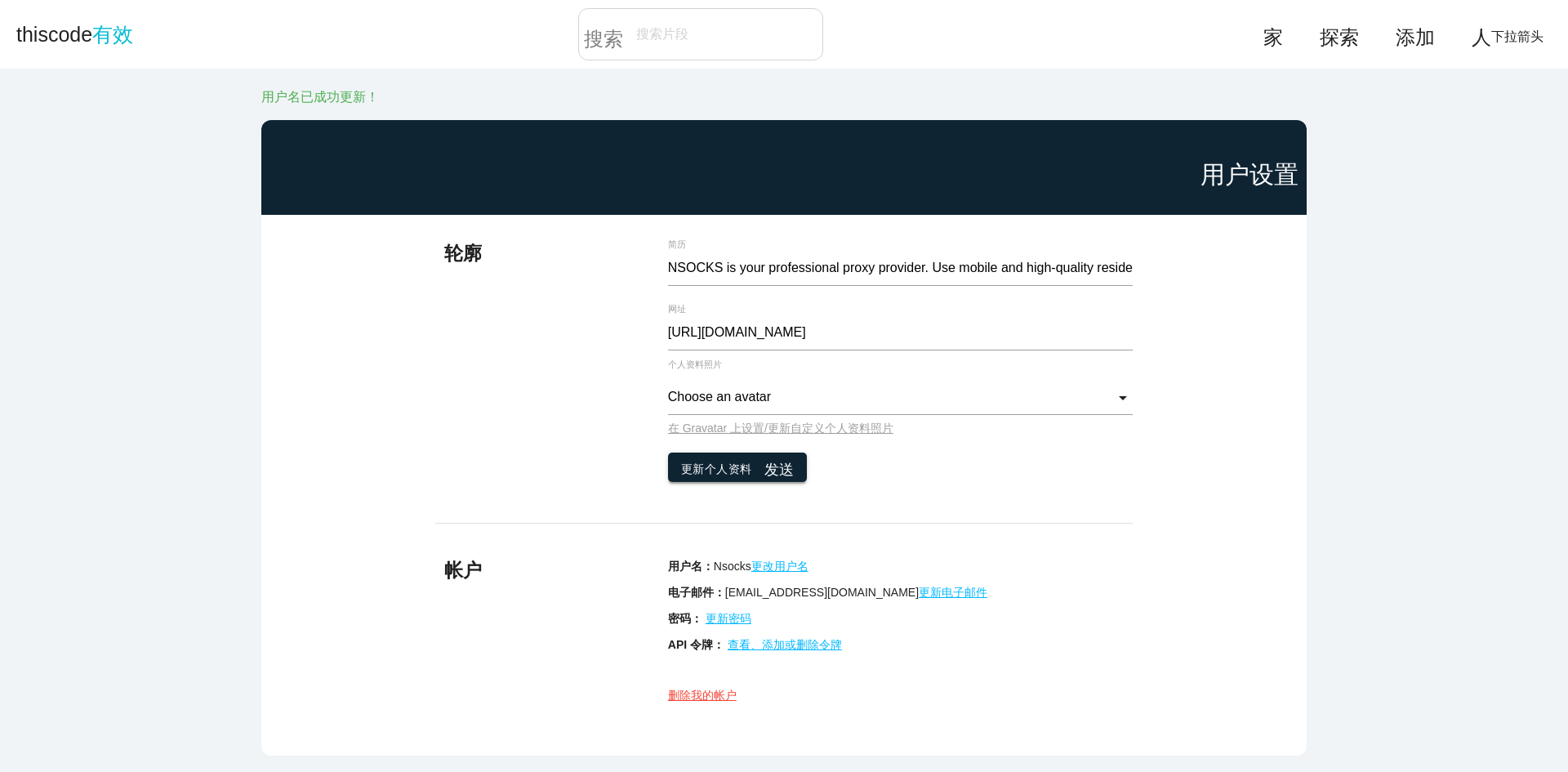
click at [701, 469] on font "更新个人资料" at bounding box center [717, 469] width 71 height 13
